Goal: Information Seeking & Learning: Learn about a topic

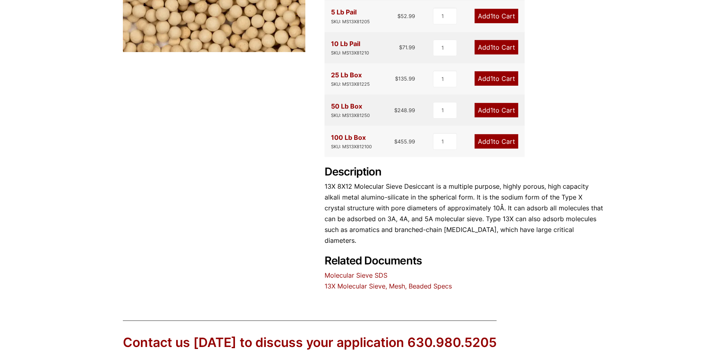
scroll to position [363, 0]
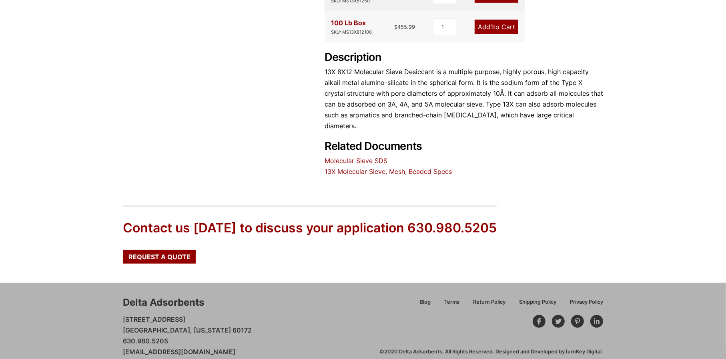
click at [375, 167] on link "13X Molecular Sieve, Mesh, Beaded Specs" at bounding box center [388, 171] width 127 height 8
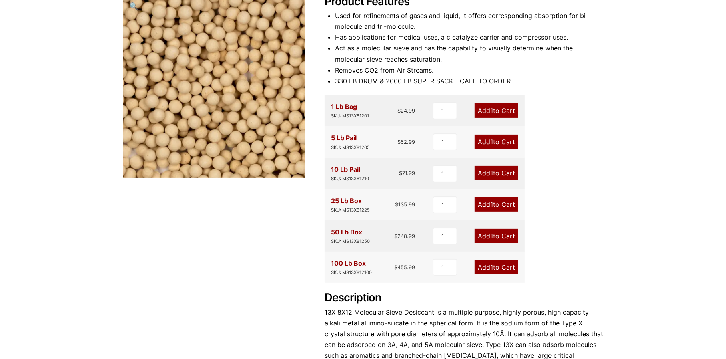
scroll to position [3, 0]
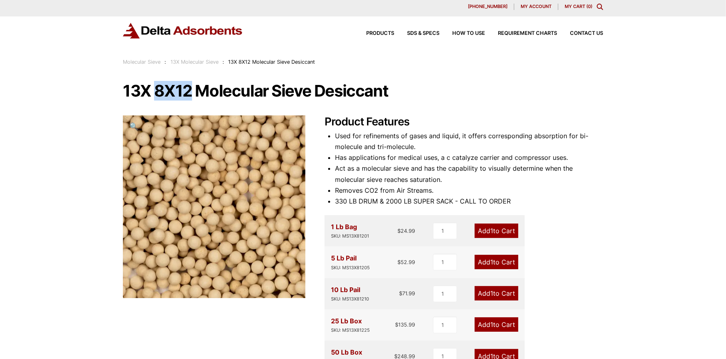
drag, startPoint x: 155, startPoint y: 92, endPoint x: 193, endPoint y: 91, distance: 37.7
click at [193, 91] on h1 "13X 8X12 Molecular Sieve Desiccant" at bounding box center [363, 90] width 480 height 17
copy h1 "8X12"
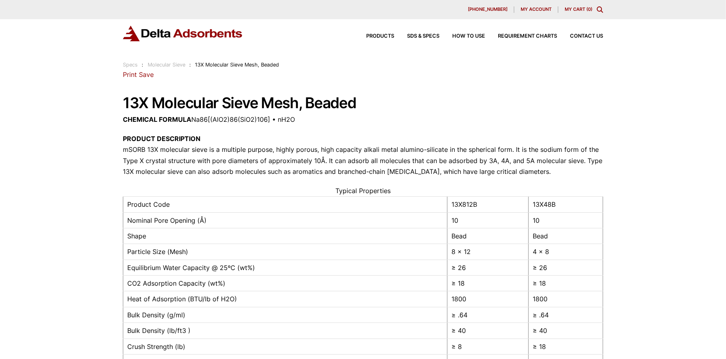
scroll to position [80, 0]
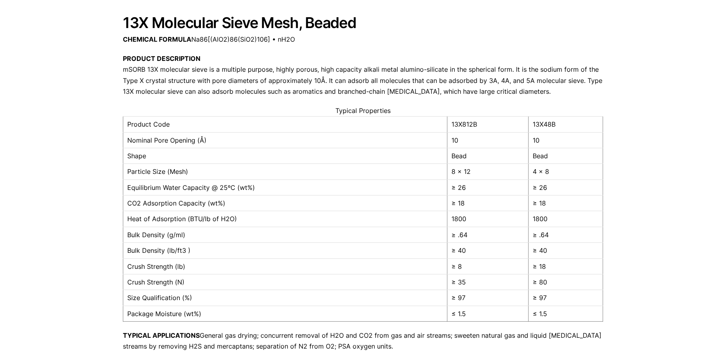
click at [119, 24] on div "Our website has detected that you are using an outdated browser that will preve…" at bounding box center [363, 268] width 726 height 697
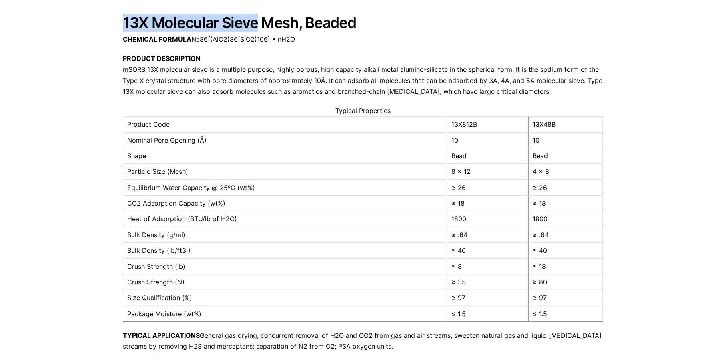
drag, startPoint x: 125, startPoint y: 22, endPoint x: 256, endPoint y: 16, distance: 131.8
click at [256, 16] on h1 "13X Molecular Sieve Mesh, Beaded" at bounding box center [363, 23] width 480 height 16
copy h1 "13X Molecular Sieve"
